Goal: Information Seeking & Learning: Obtain resource

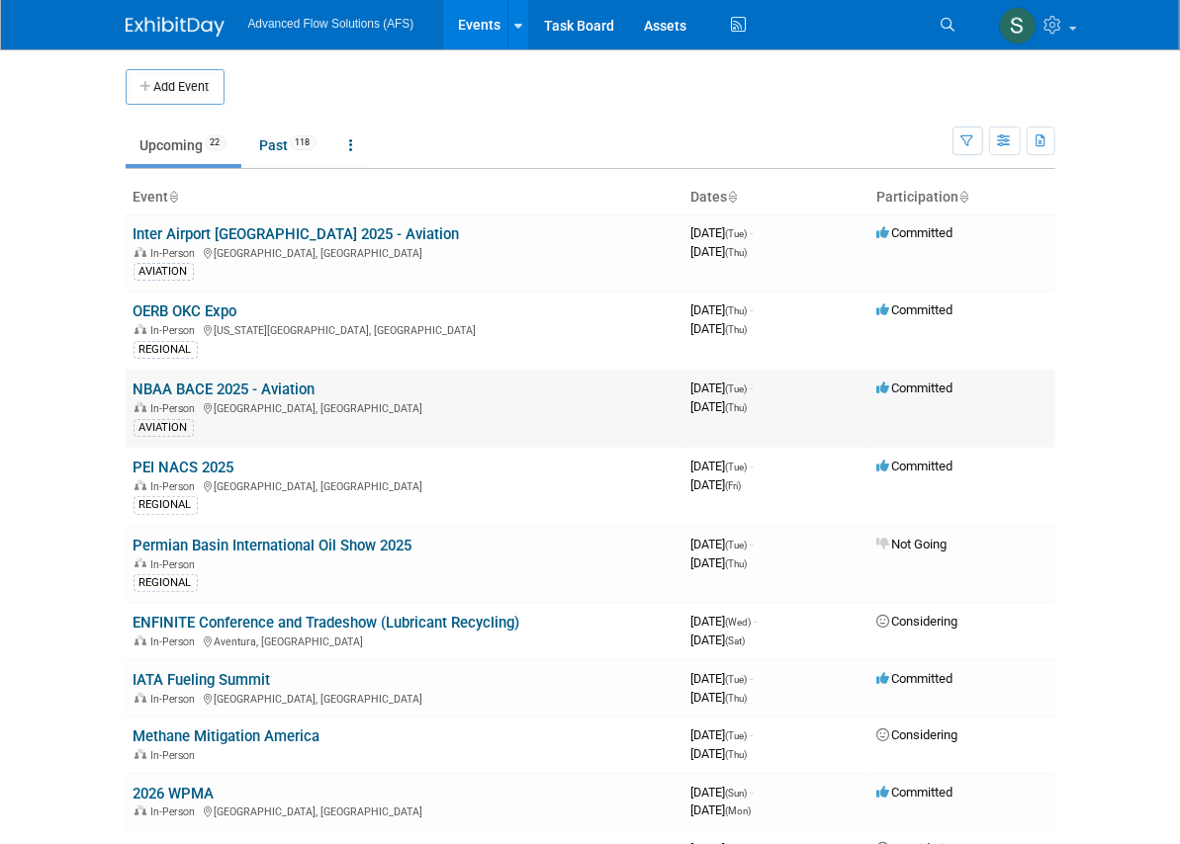
click at [133, 384] on link "NBAA BACE 2025 - Aviation" at bounding box center [224, 390] width 182 height 18
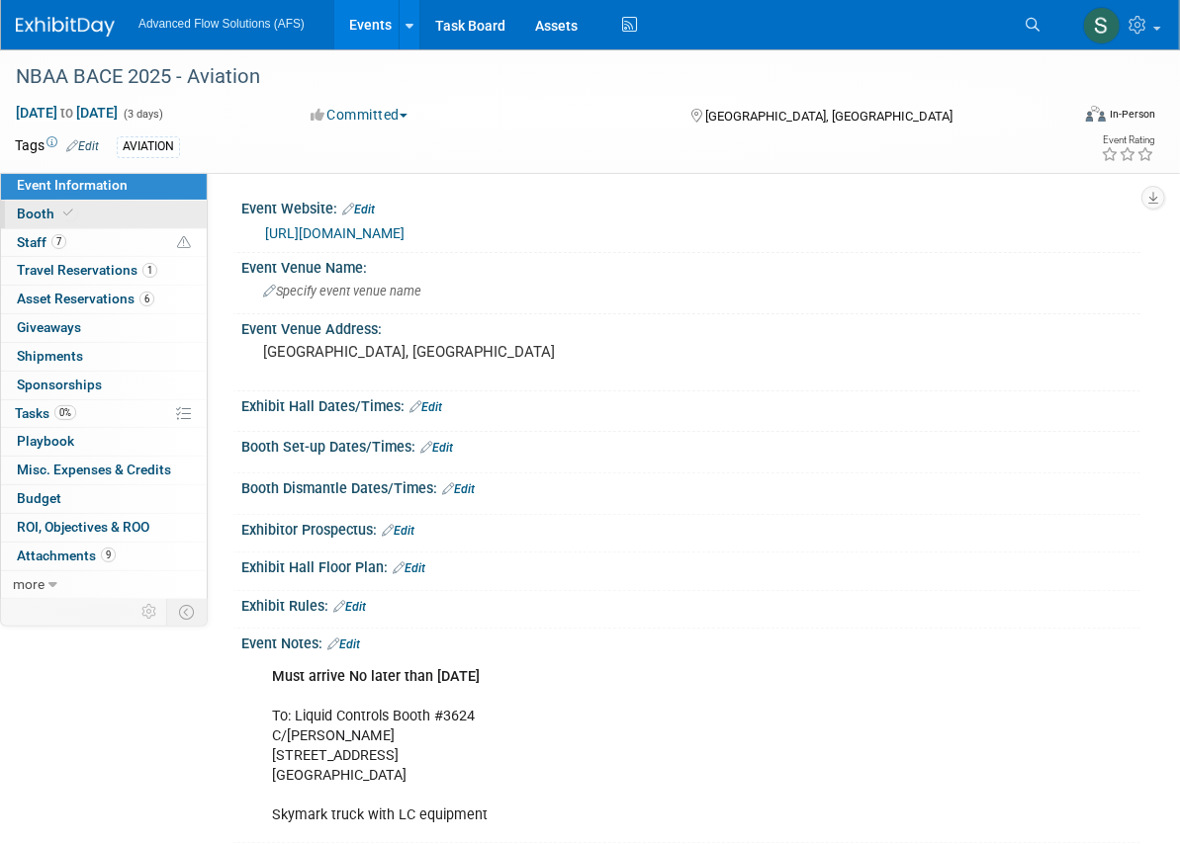
click at [24, 218] on span "Booth" at bounding box center [47, 214] width 60 height 16
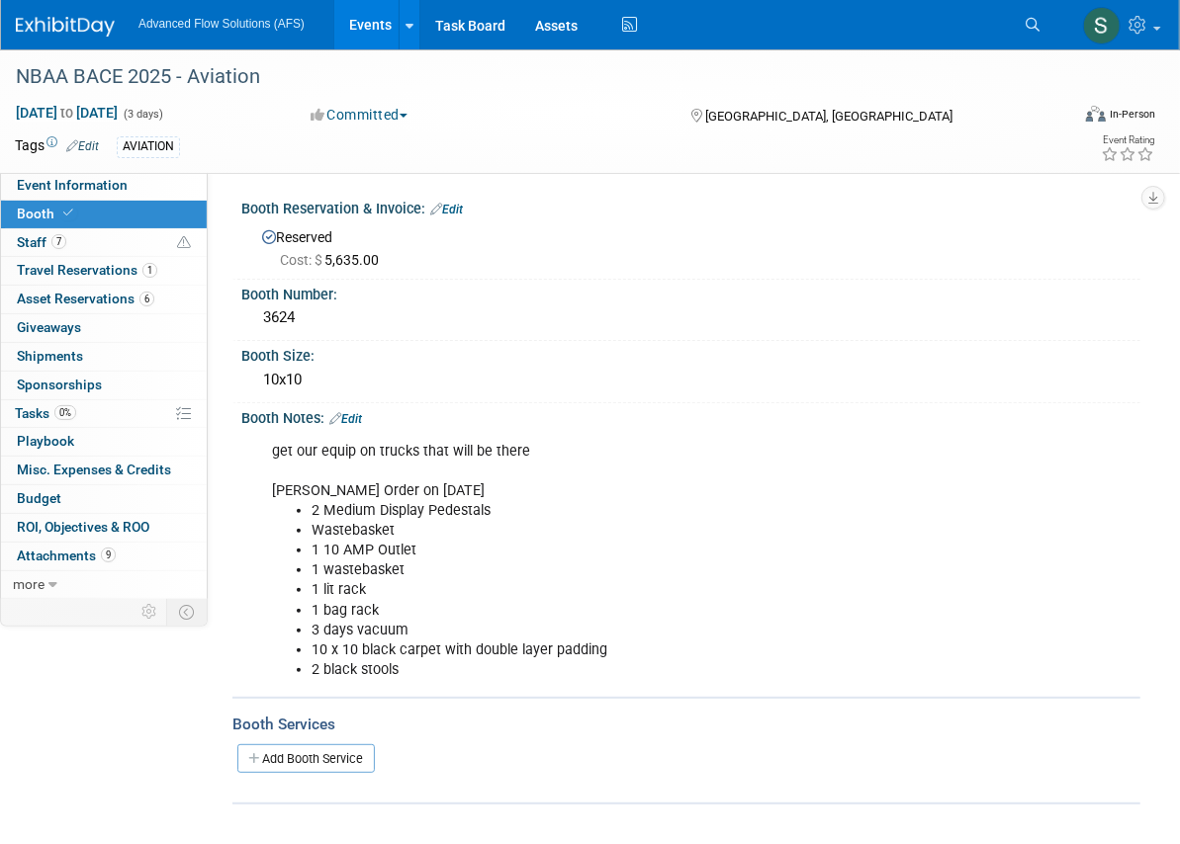
click at [48, 34] on img at bounding box center [65, 27] width 99 height 20
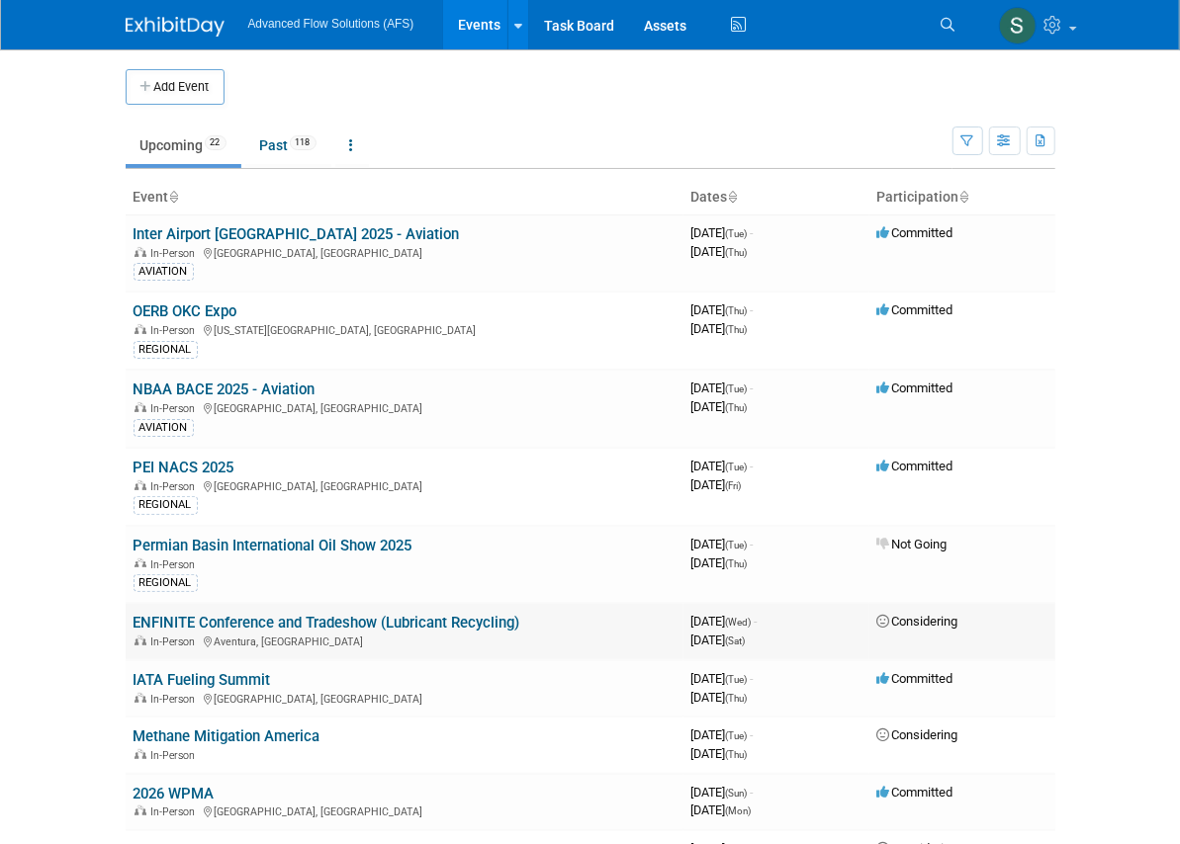
click at [133, 623] on link "ENFINITE Conference and Tradeshow (Lubricant Recycling)" at bounding box center [326, 623] width 387 height 18
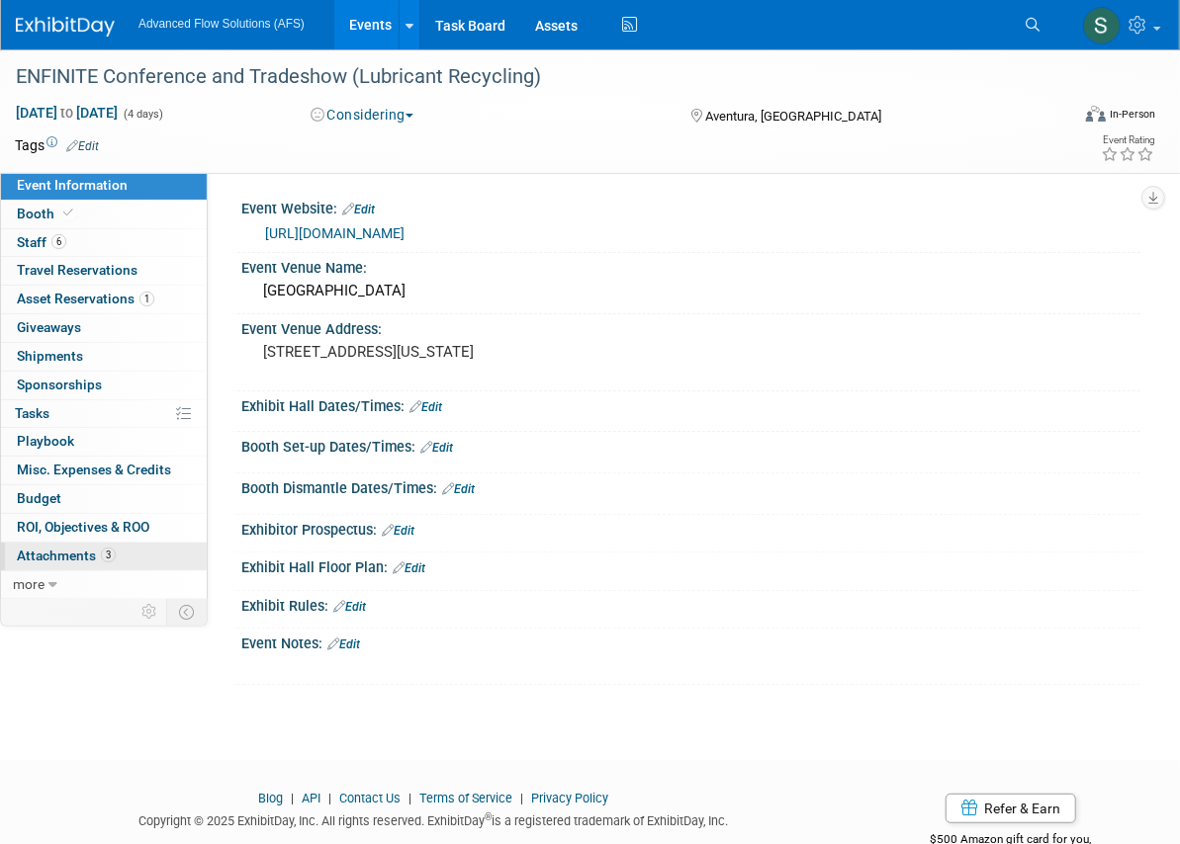
click at [70, 556] on span "Attachments 3" at bounding box center [66, 556] width 99 height 16
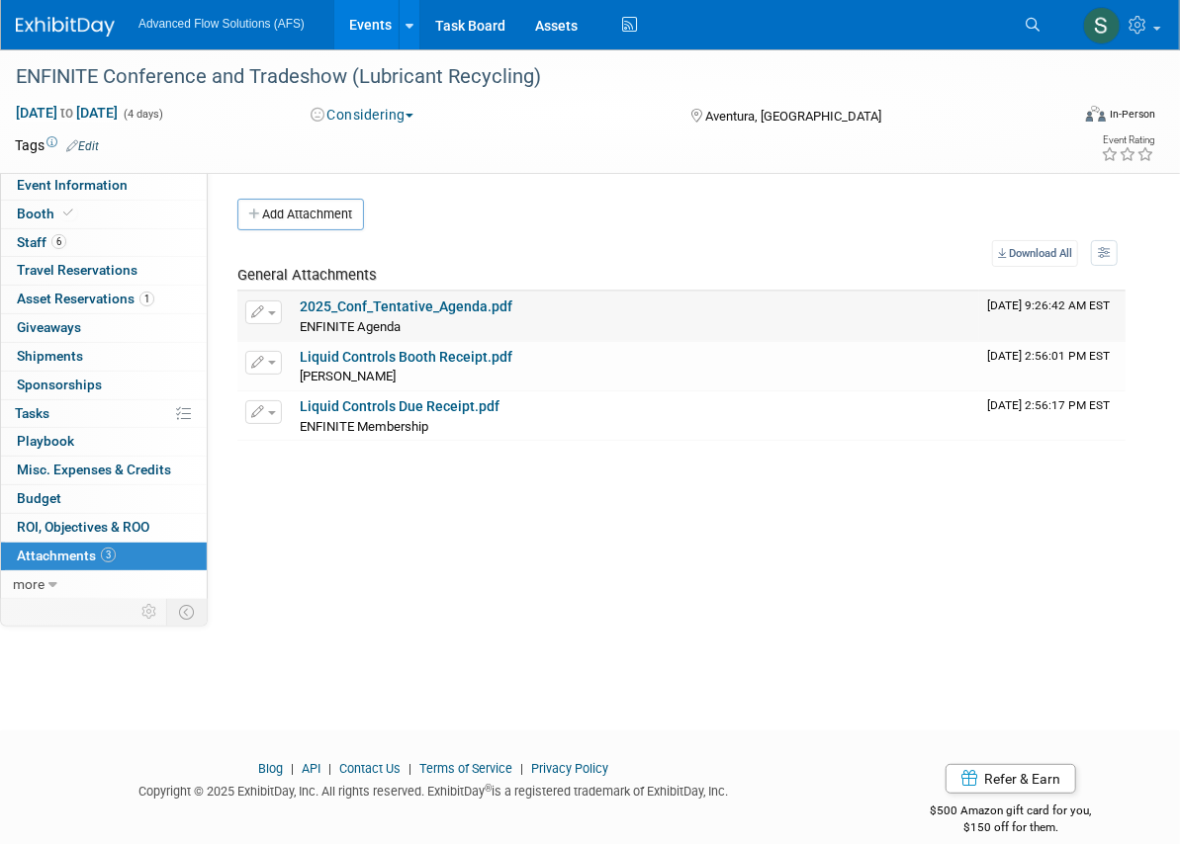
click at [357, 304] on link "2025_Conf_Tentative_Agenda.pdf" at bounding box center [406, 307] width 213 height 16
